Goal: Navigation & Orientation: Find specific page/section

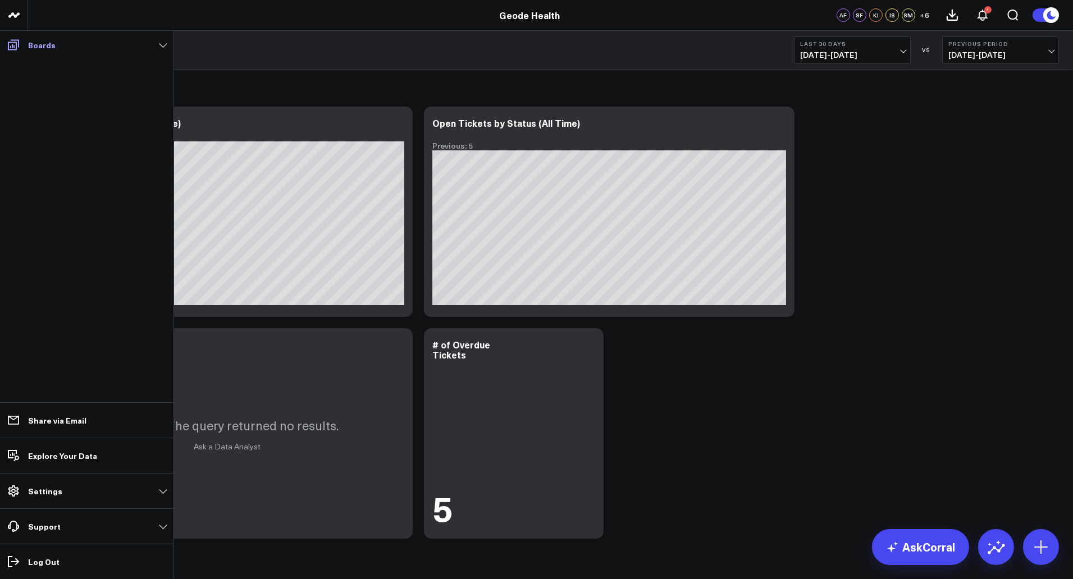
click at [15, 38] on icon at bounding box center [13, 44] width 13 height 13
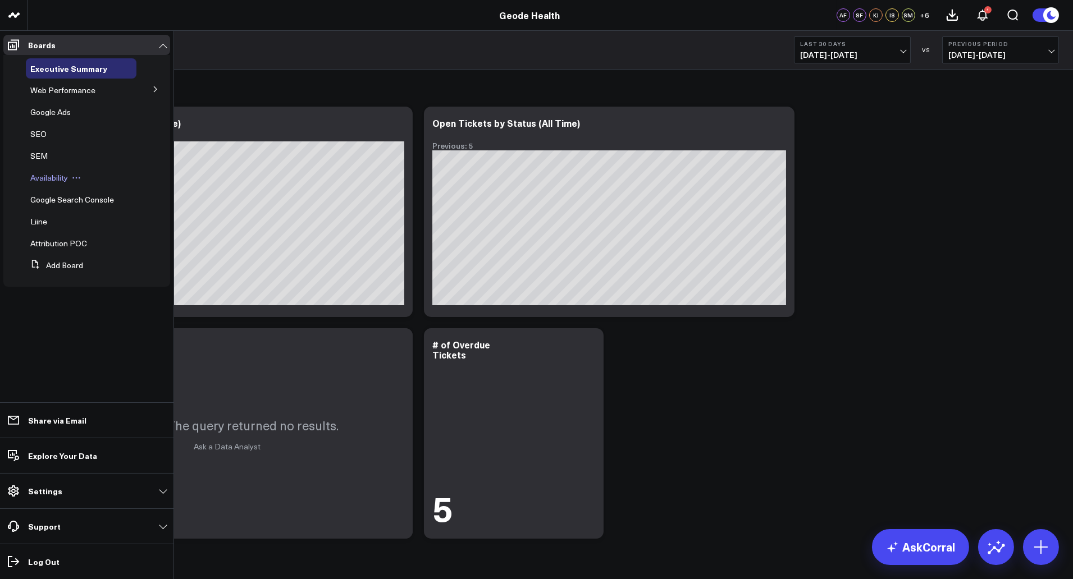
click at [53, 178] on span "Availability" at bounding box center [49, 177] width 38 height 11
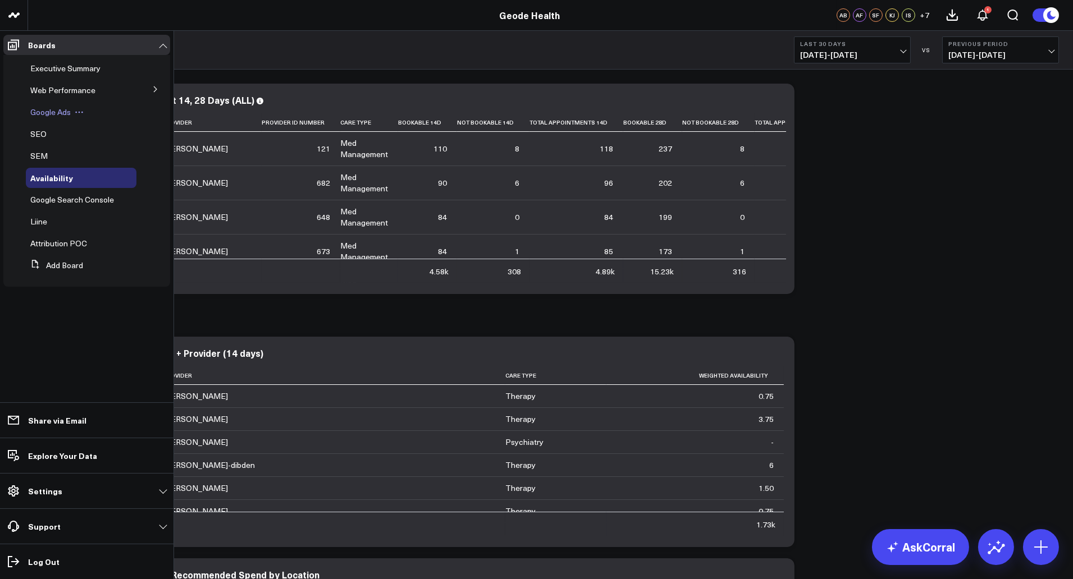
click at [61, 110] on span "Google Ads" at bounding box center [50, 112] width 40 height 11
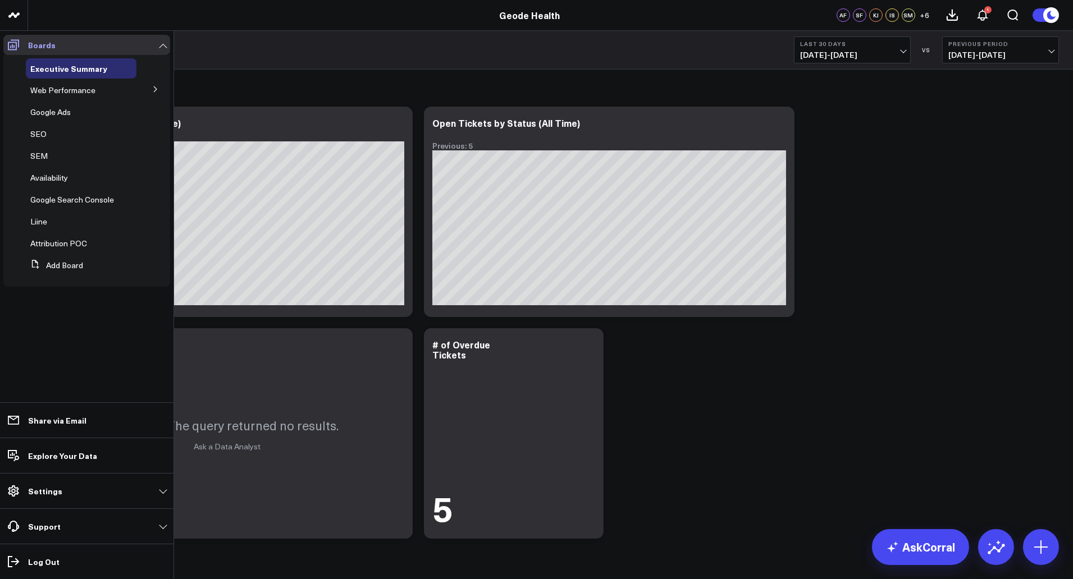
click at [12, 45] on icon at bounding box center [13, 45] width 11 height 11
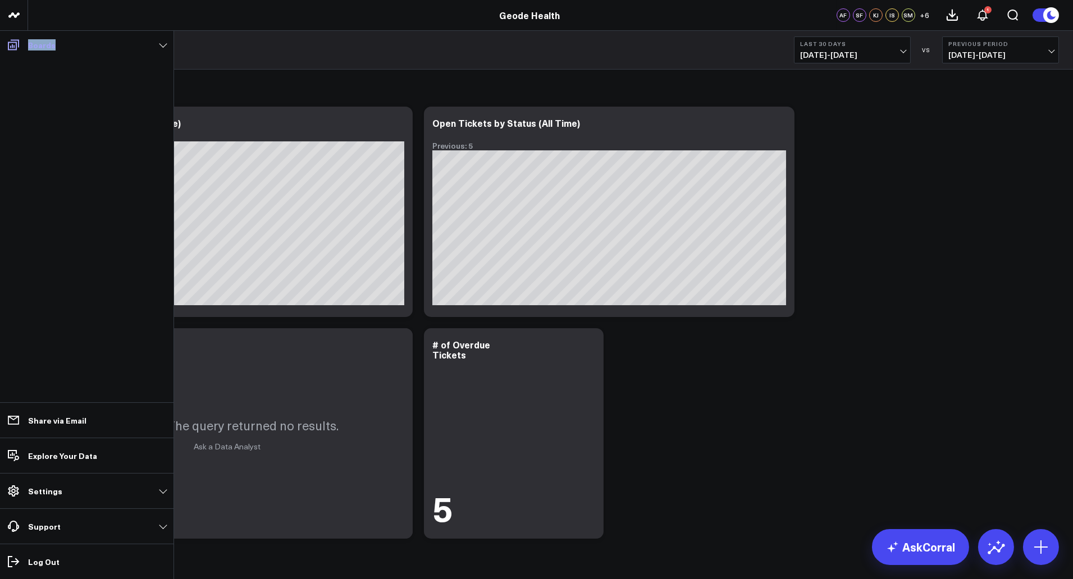
click at [12, 45] on icon at bounding box center [13, 45] width 11 height 11
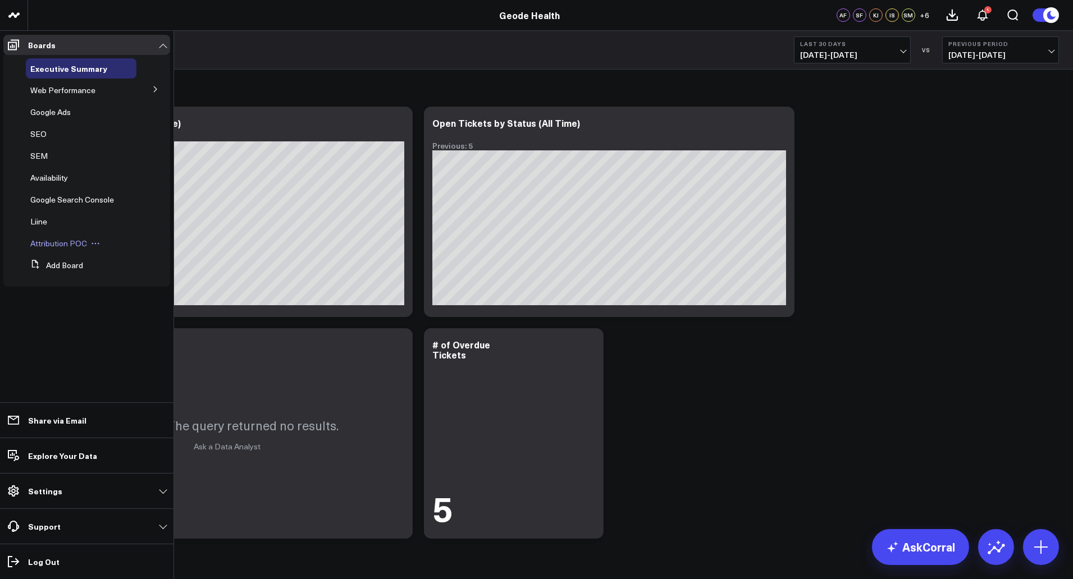
click at [52, 243] on span "Attribution POC" at bounding box center [58, 243] width 57 height 11
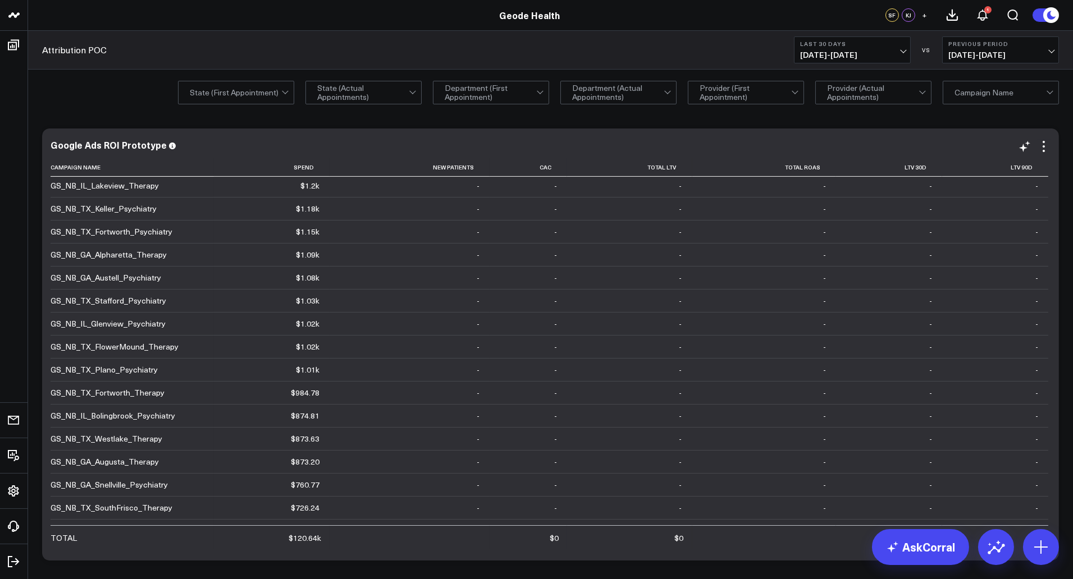
scroll to position [86, 0]
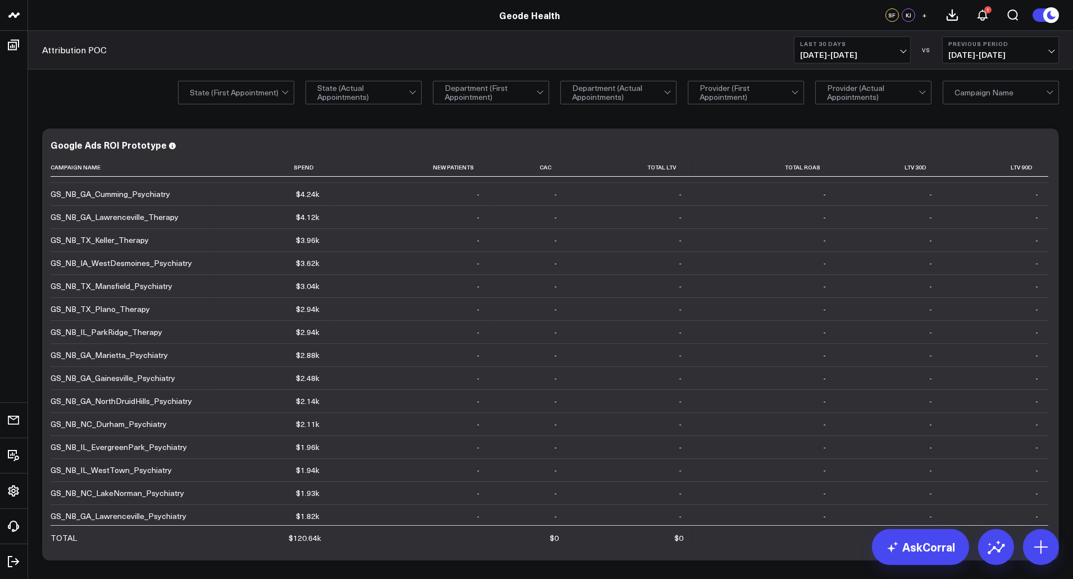
click at [837, 55] on span "07/30/25 - 08/28/25" at bounding box center [852, 55] width 104 height 9
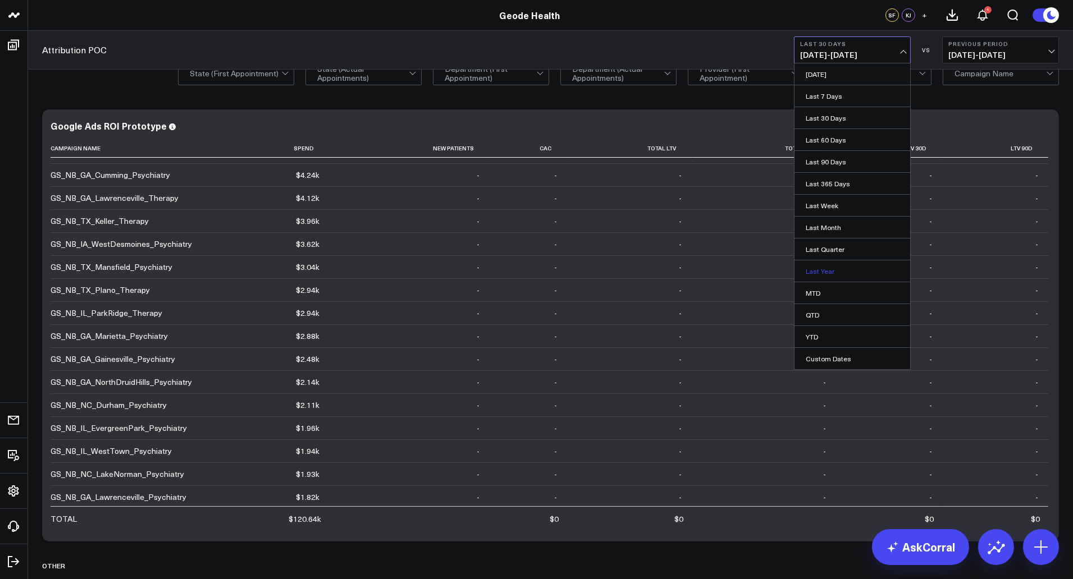
scroll to position [20, 0]
click at [827, 180] on link "Last 365 Days" at bounding box center [852, 183] width 116 height 21
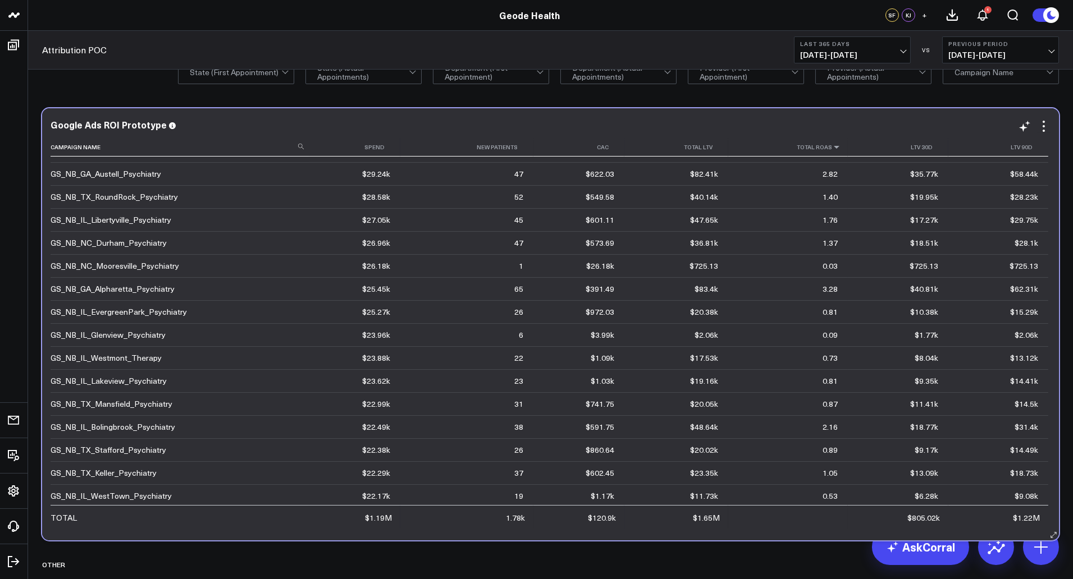
click at [832, 146] on icon at bounding box center [836, 147] width 9 height 7
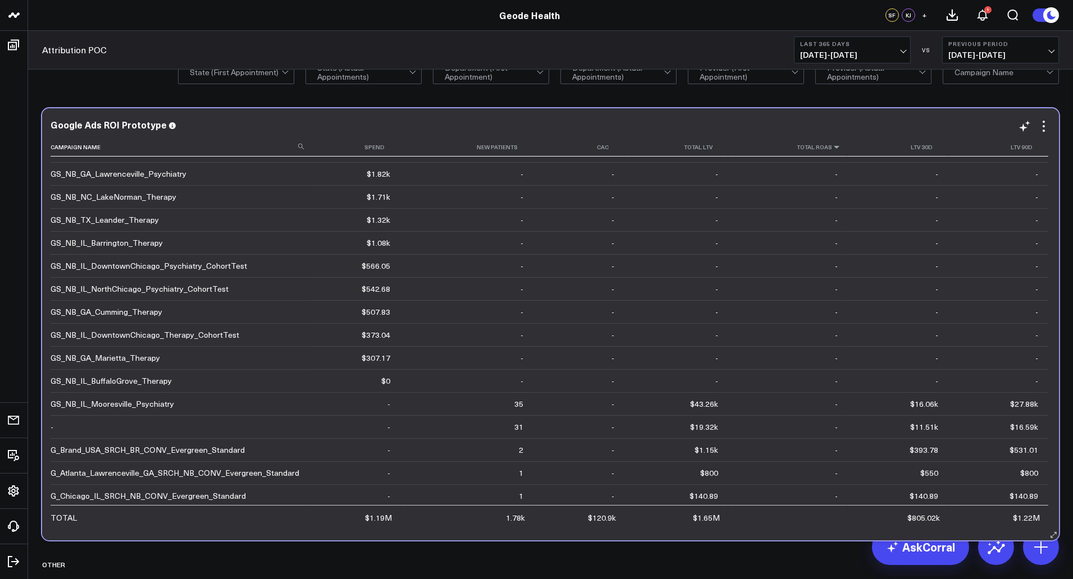
click at [832, 146] on icon at bounding box center [836, 147] width 9 height 7
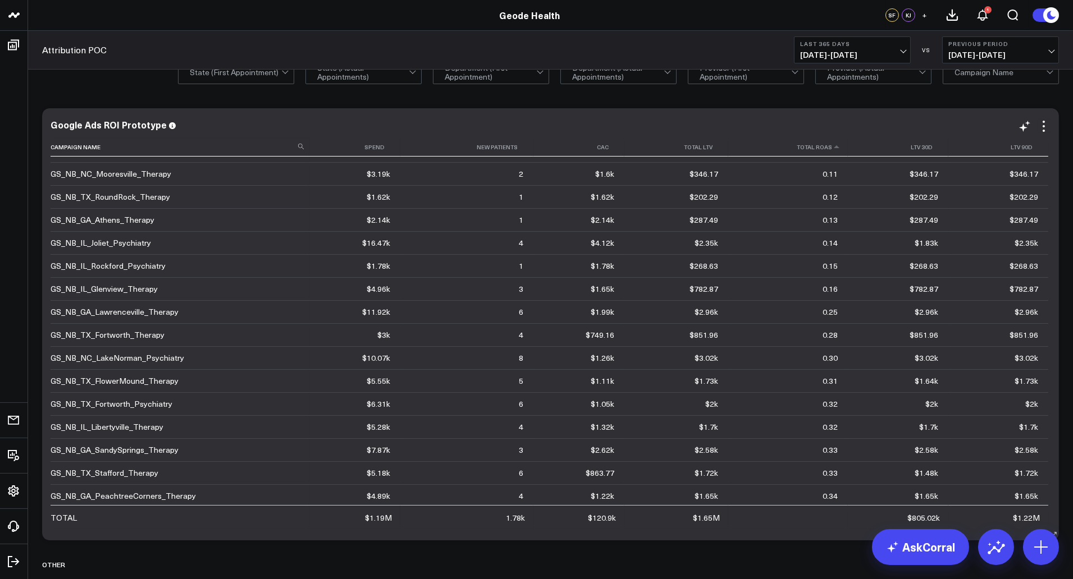
click at [819, 148] on th "Total Roas" at bounding box center [788, 147] width 120 height 19
click at [832, 147] on icon at bounding box center [836, 147] width 9 height 7
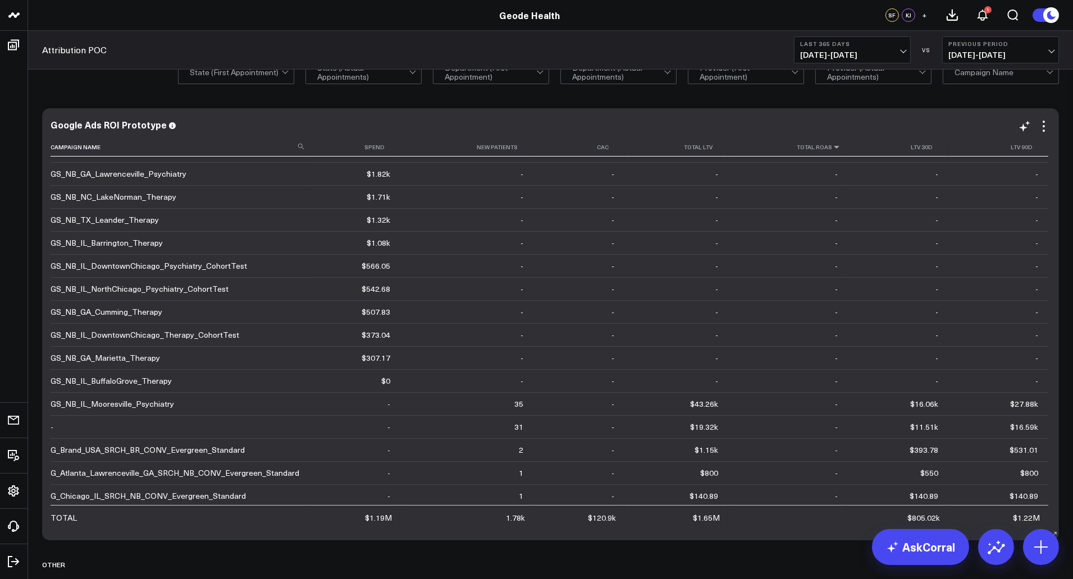
click at [832, 147] on icon at bounding box center [836, 147] width 9 height 7
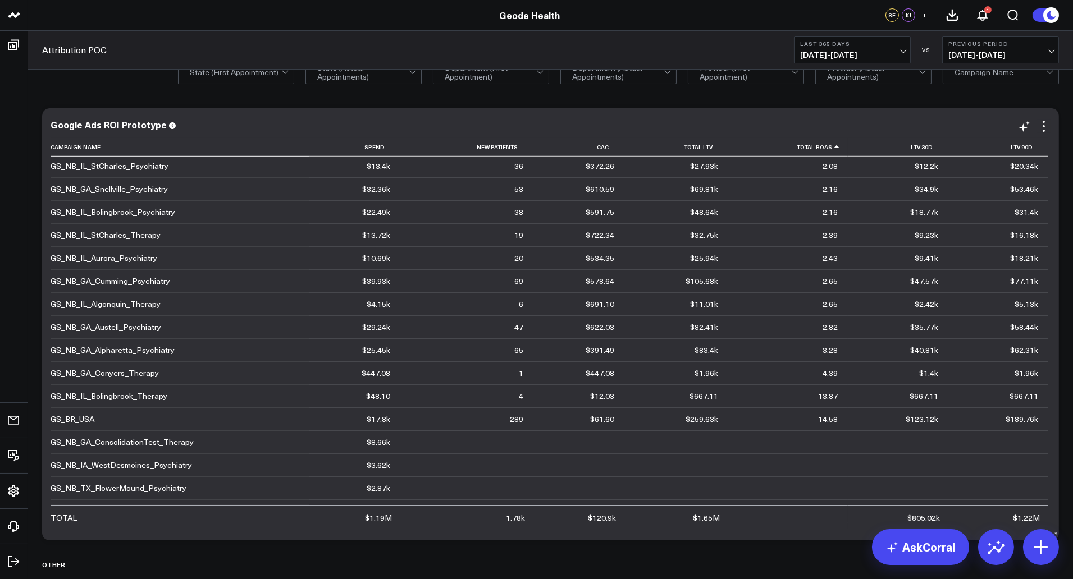
scroll to position [1815, 0]
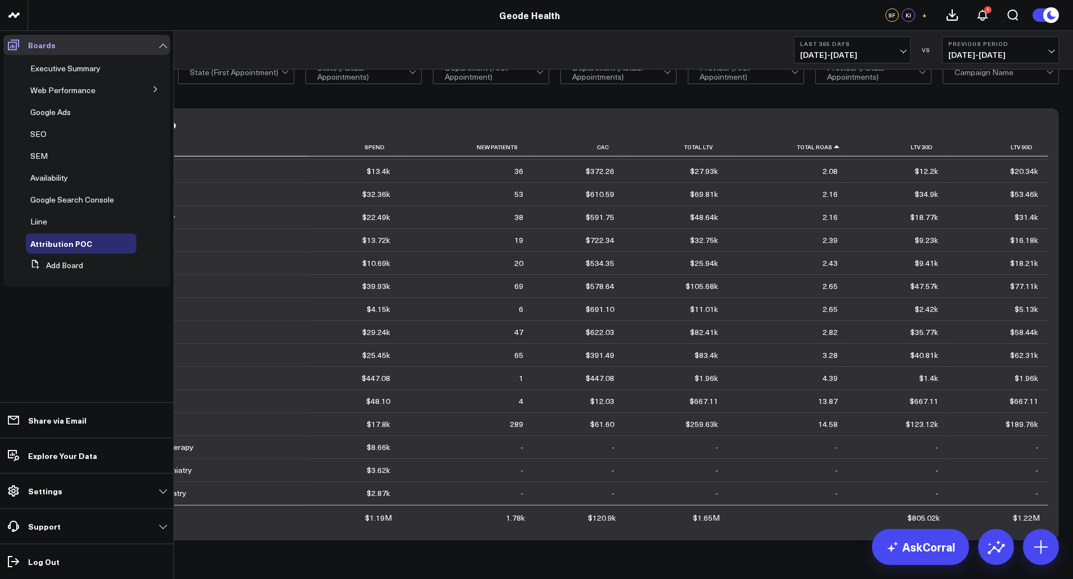
click at [15, 42] on icon at bounding box center [13, 45] width 11 height 11
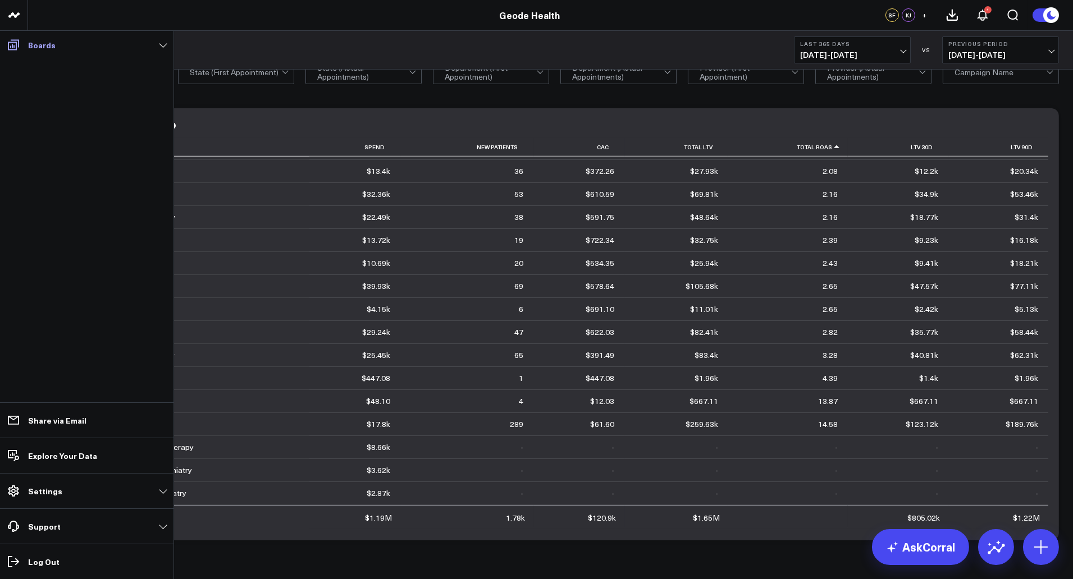
click at [15, 42] on icon at bounding box center [13, 45] width 11 height 11
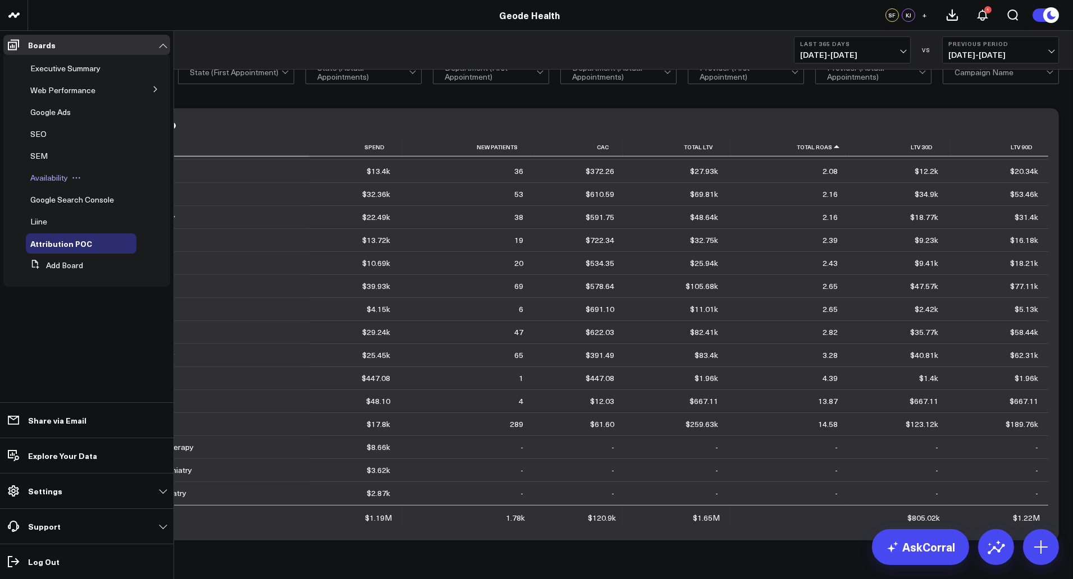
click at [50, 177] on span "Availability" at bounding box center [49, 177] width 38 height 11
